Goal: Task Accomplishment & Management: Use online tool/utility

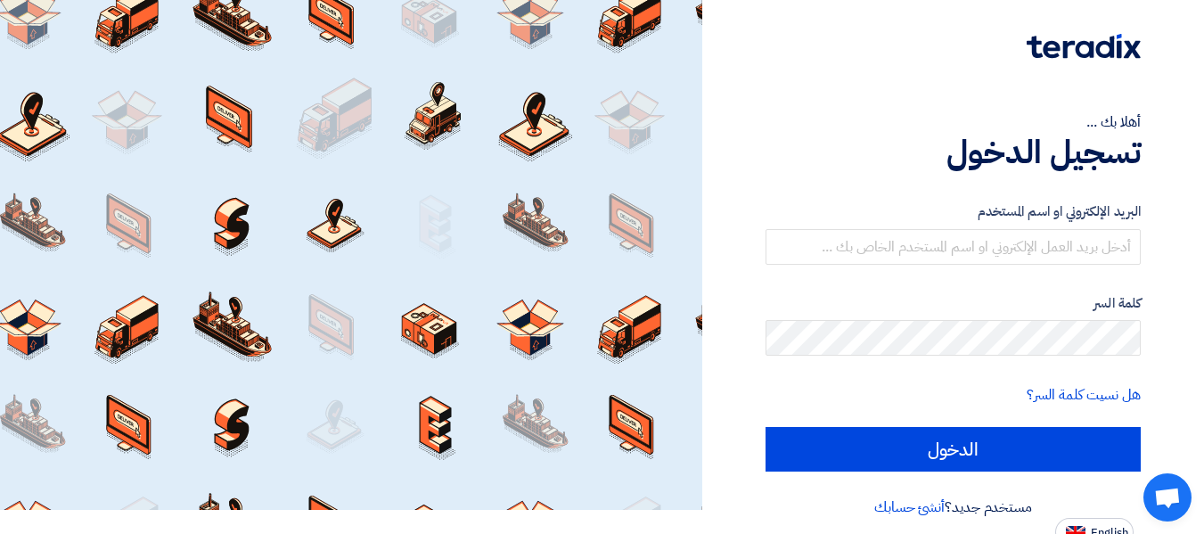
scroll to position [37, 0]
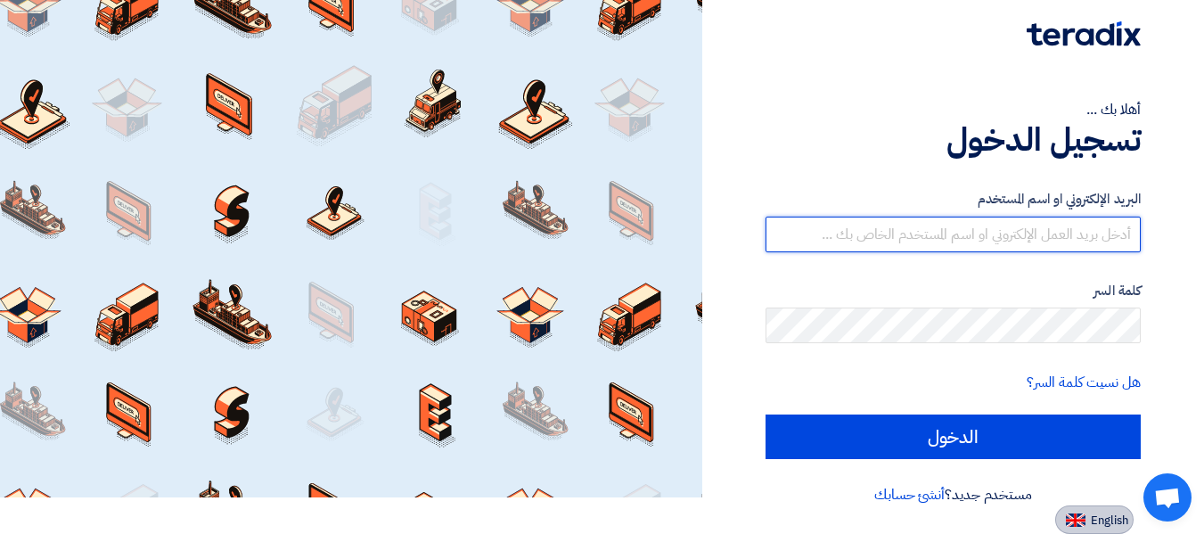
type input "[EMAIL_ADDRESS][PERSON_NAME][DOMAIN_NAME]"
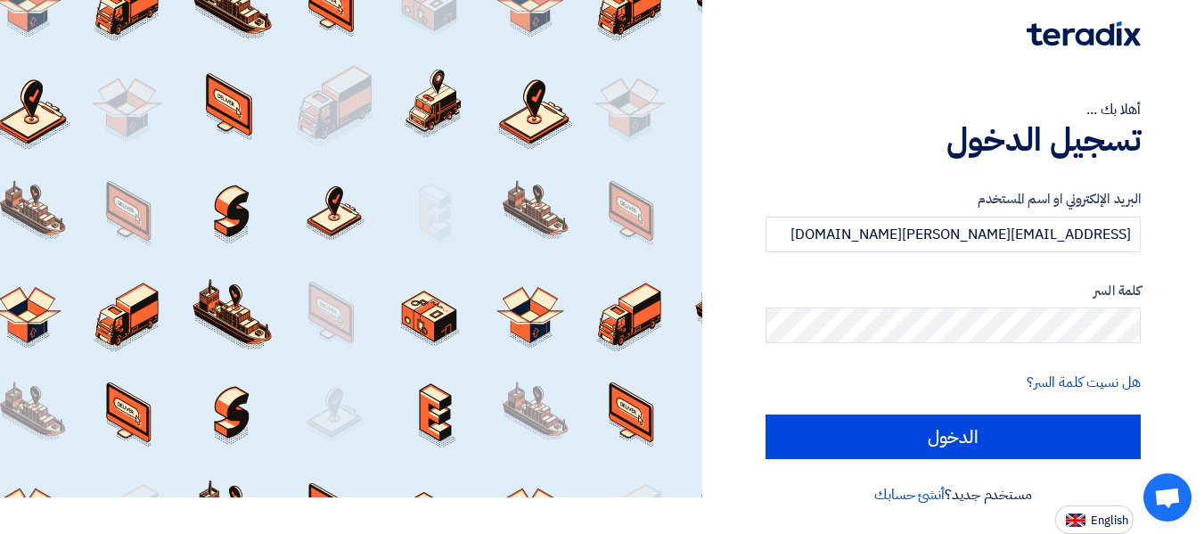
click at [1087, 517] on button "English" at bounding box center [1094, 519] width 78 height 29
type input "Sign in"
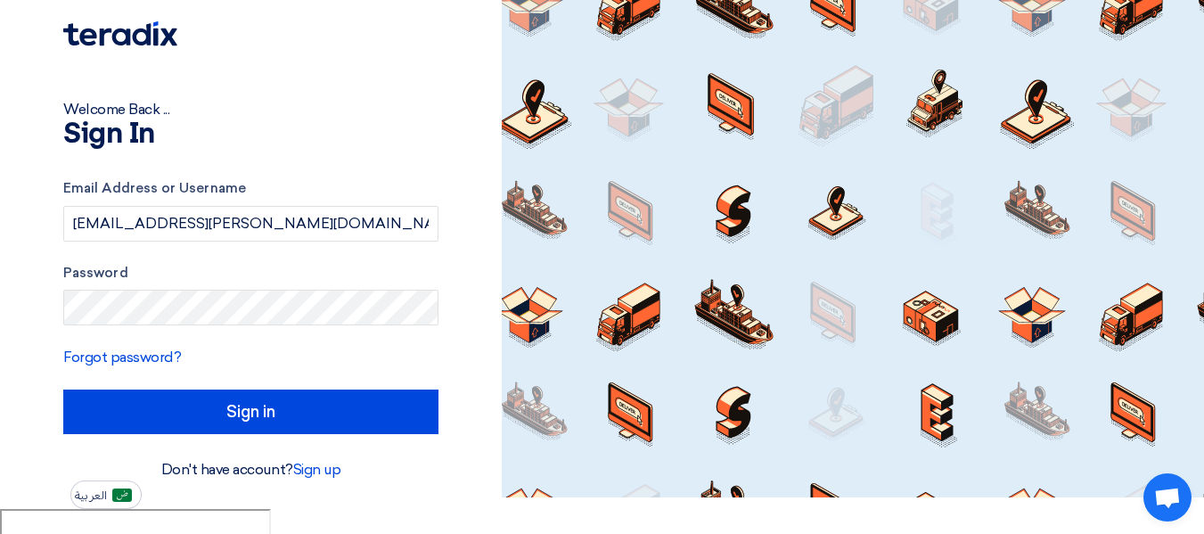
scroll to position [12, 0]
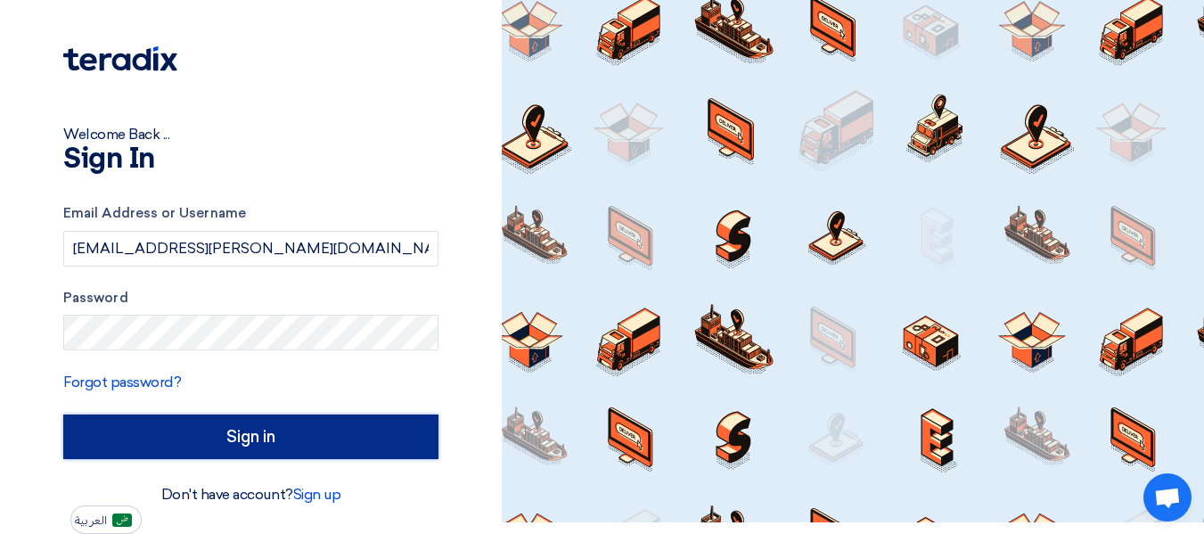
click at [290, 433] on input "Sign in" at bounding box center [250, 436] width 375 height 45
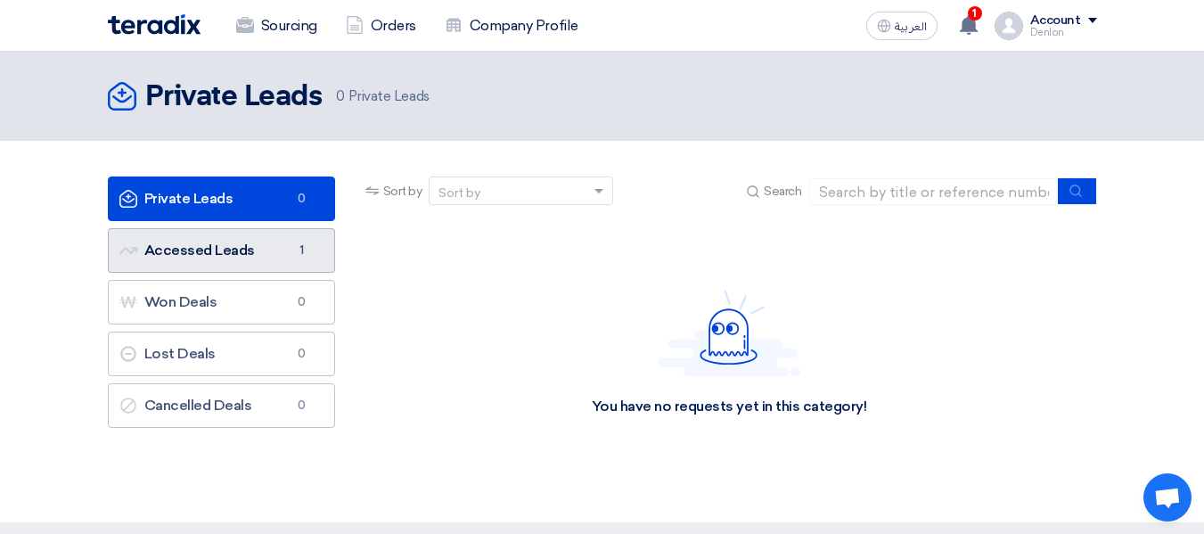
click at [261, 244] on link "Accessed Leads Accessed Leads 1" at bounding box center [221, 250] width 227 height 45
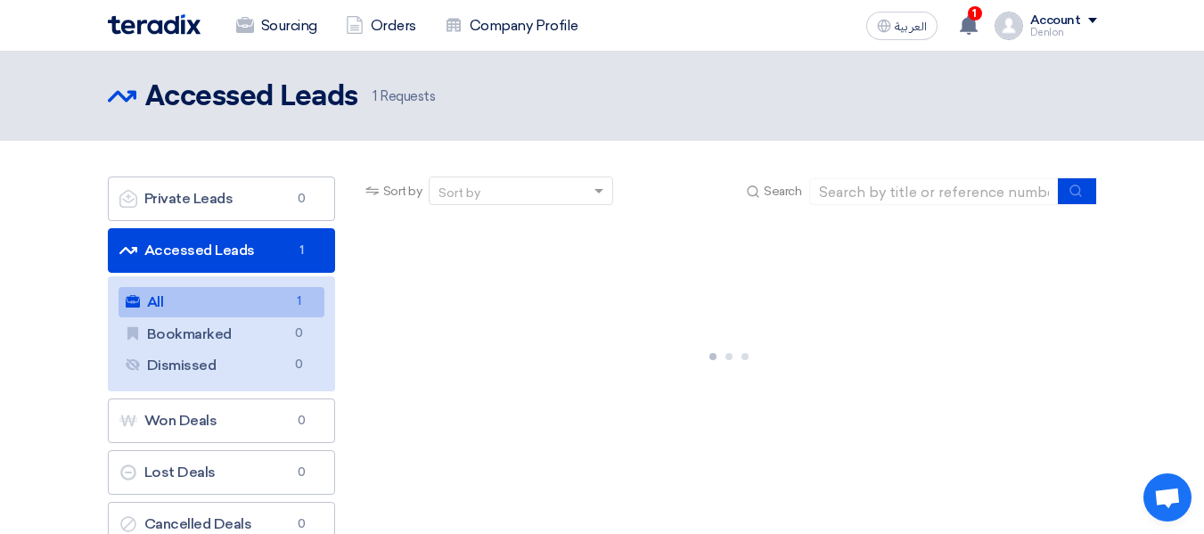
click at [227, 302] on link "All All 1" at bounding box center [221, 302] width 206 height 30
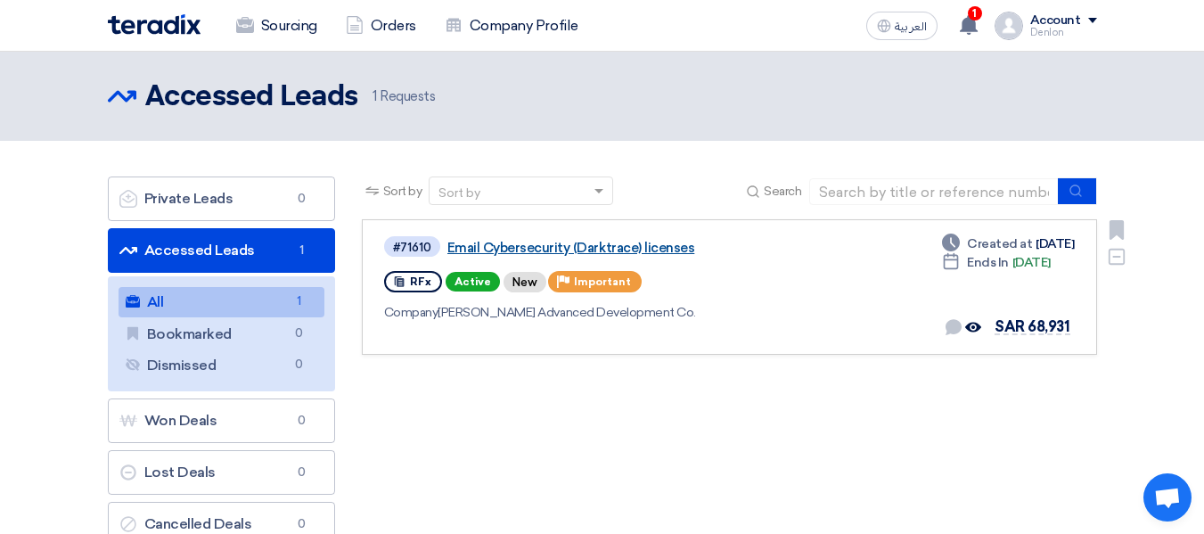
click at [507, 240] on link "Email Cybersecurity (Darktrace) licenses" at bounding box center [669, 248] width 445 height 16
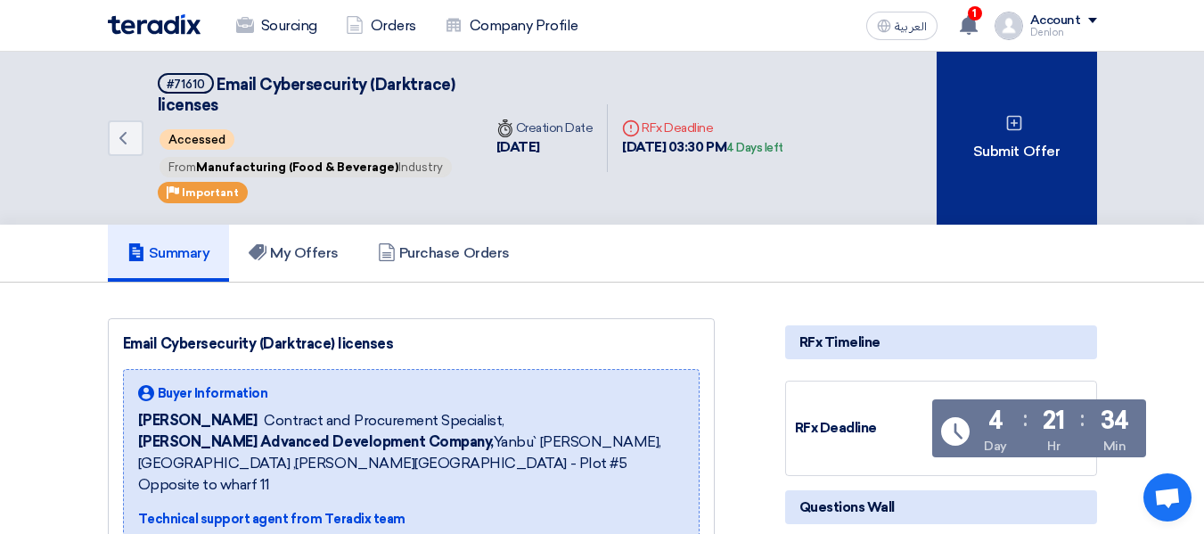
click at [1046, 153] on div "Submit Offer" at bounding box center [1016, 138] width 160 height 173
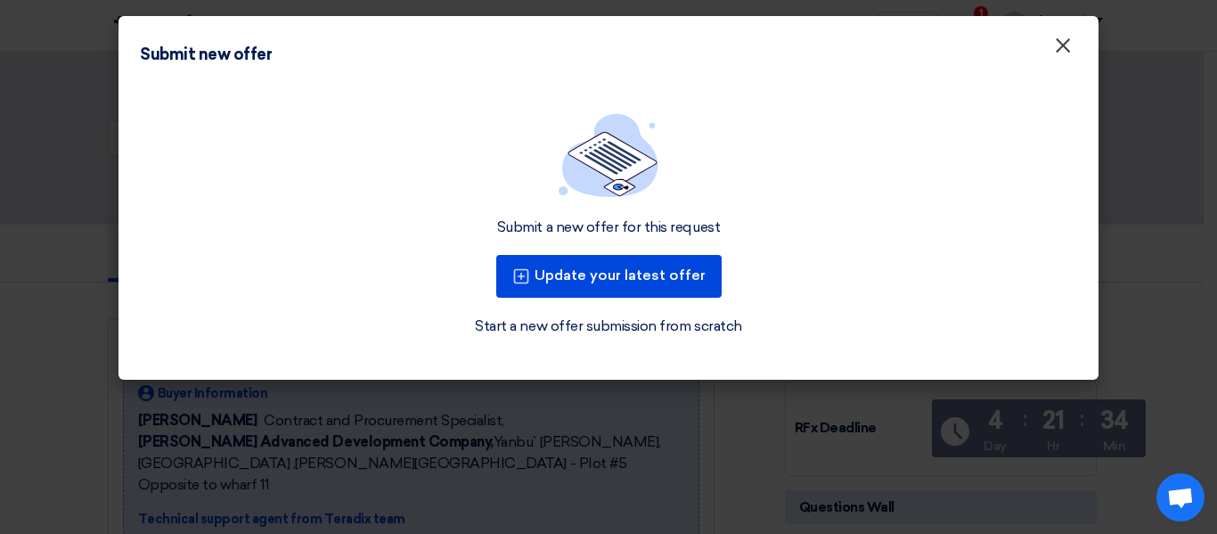
click at [1059, 49] on span "×" at bounding box center [1063, 50] width 18 height 36
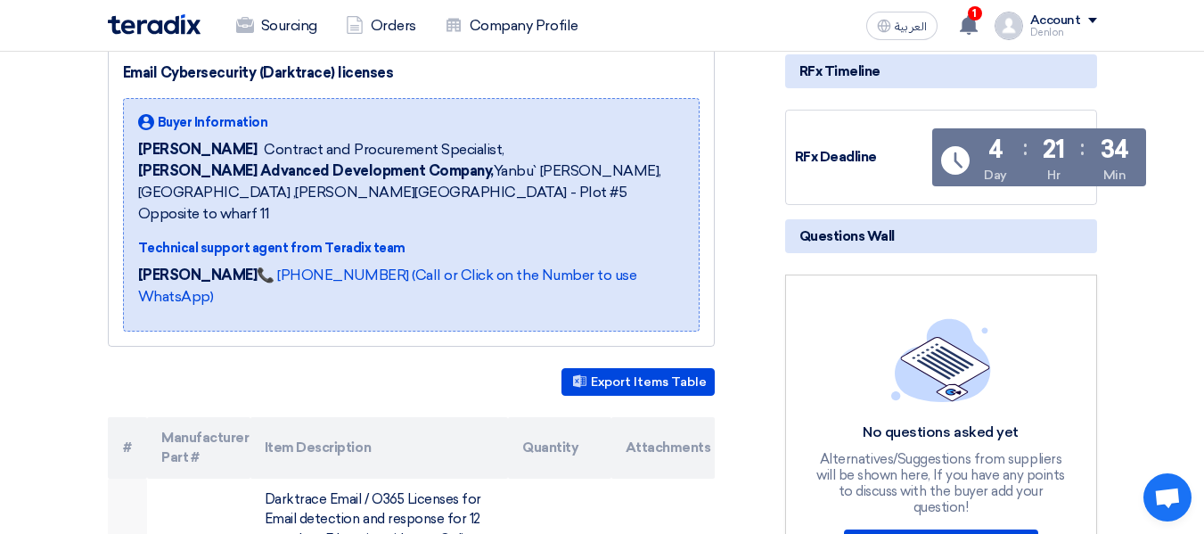
scroll to position [92, 0]
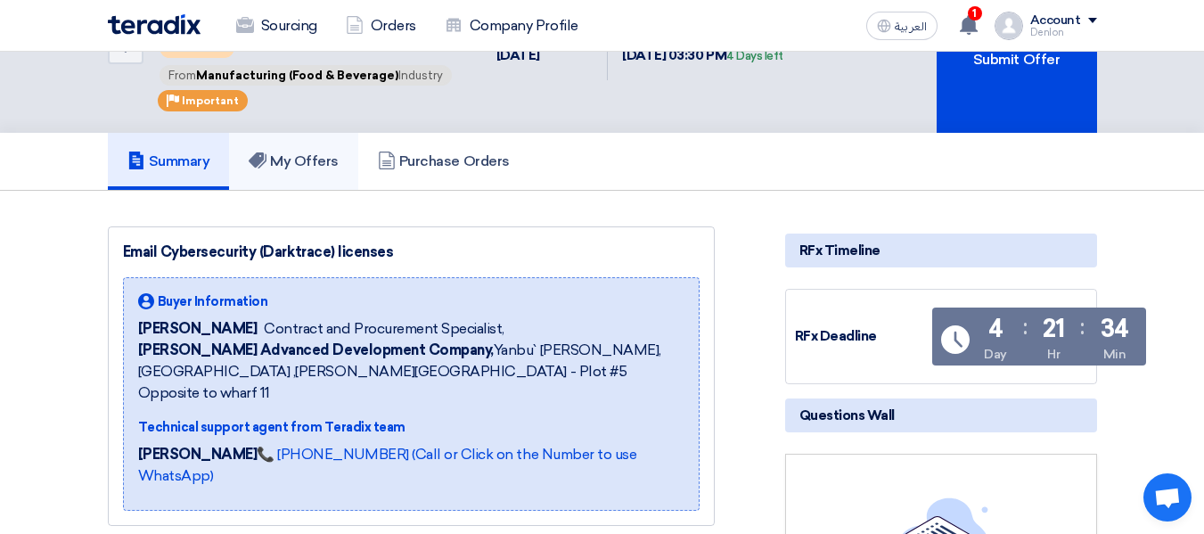
click at [339, 170] on link "My Offers" at bounding box center [293, 161] width 129 height 57
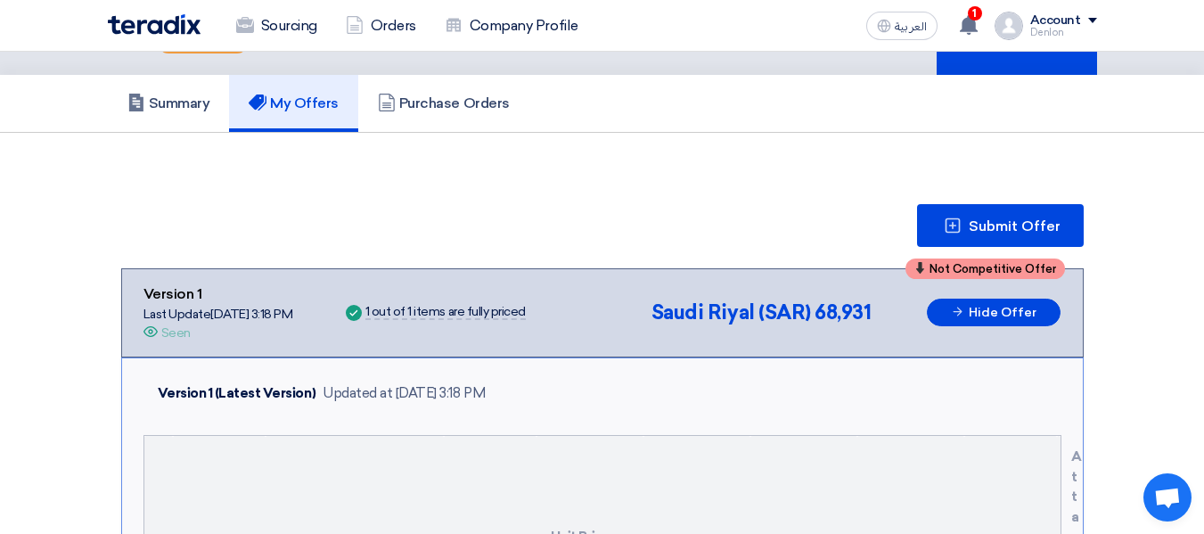
scroll to position [181, 0]
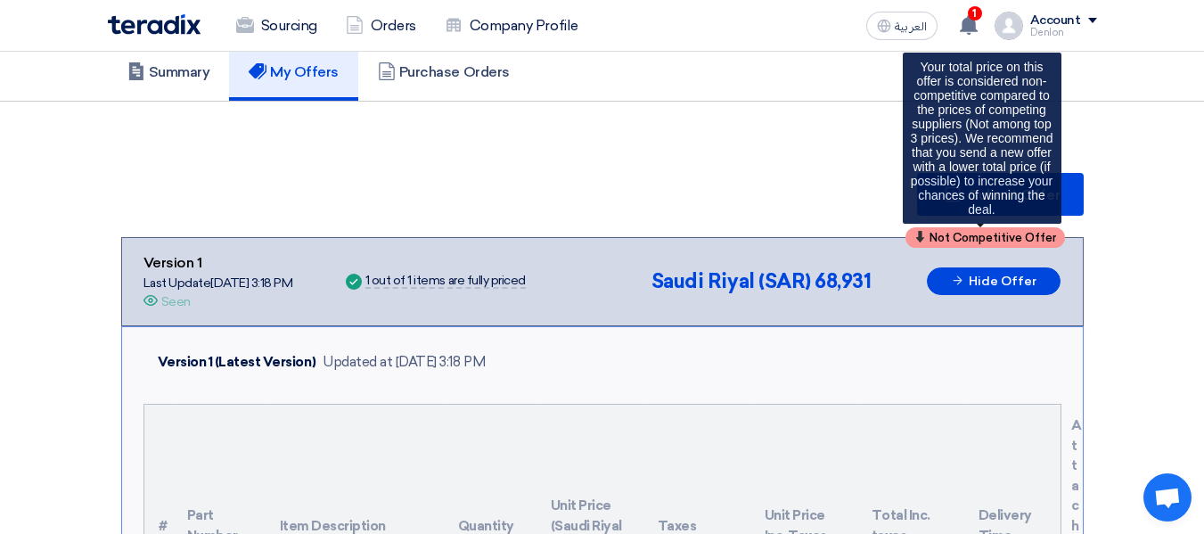
click at [958, 230] on div "Not Competitive Offer" at bounding box center [984, 237] width 159 height 20
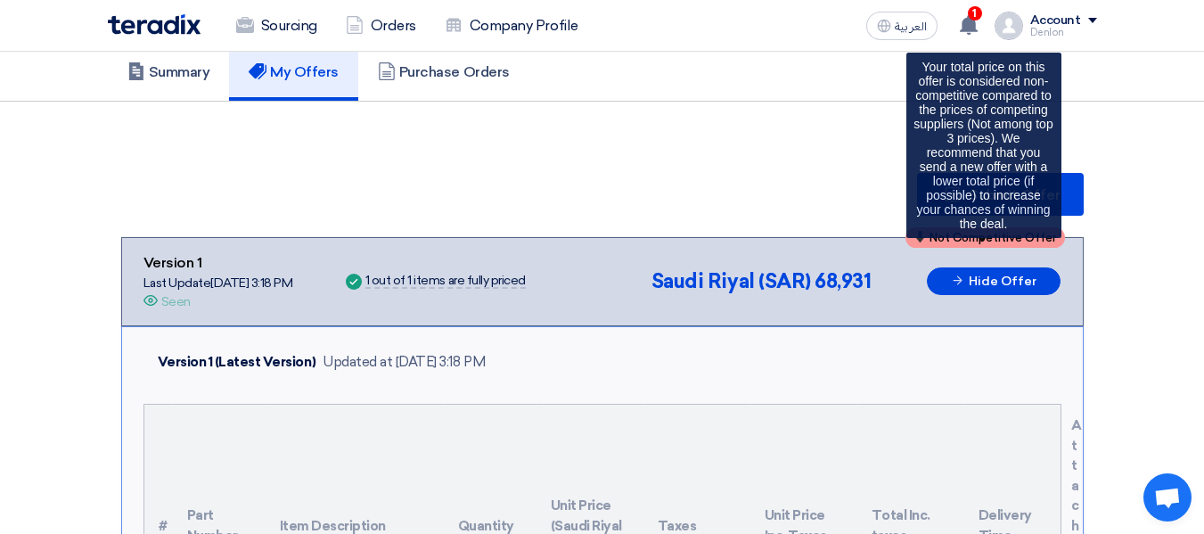
click at [968, 242] on span "Not Competitive Offer" at bounding box center [992, 238] width 126 height 12
